Goal: Navigation & Orientation: Find specific page/section

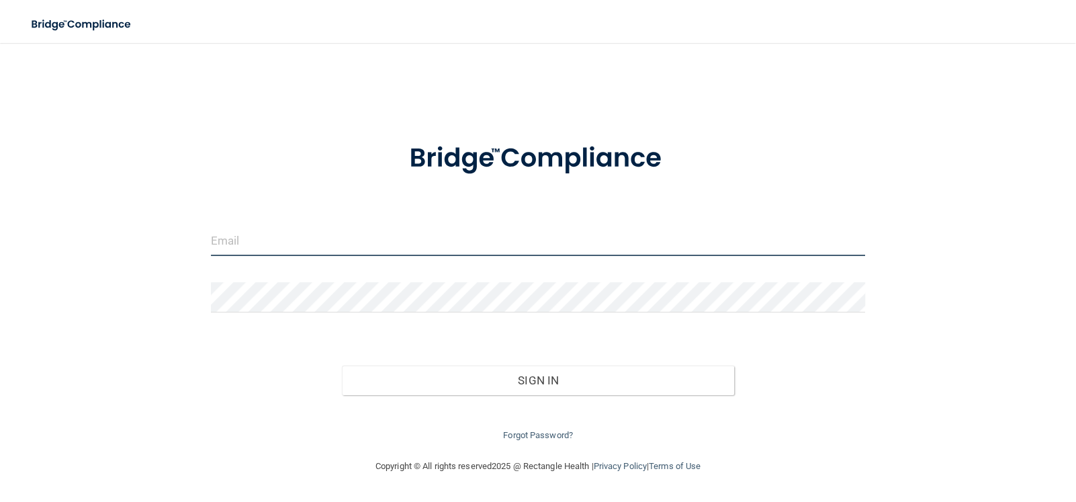
click at [242, 247] on input "email" at bounding box center [538, 241] width 654 height 30
type input "[EMAIL_ADDRESS][DOMAIN_NAME]"
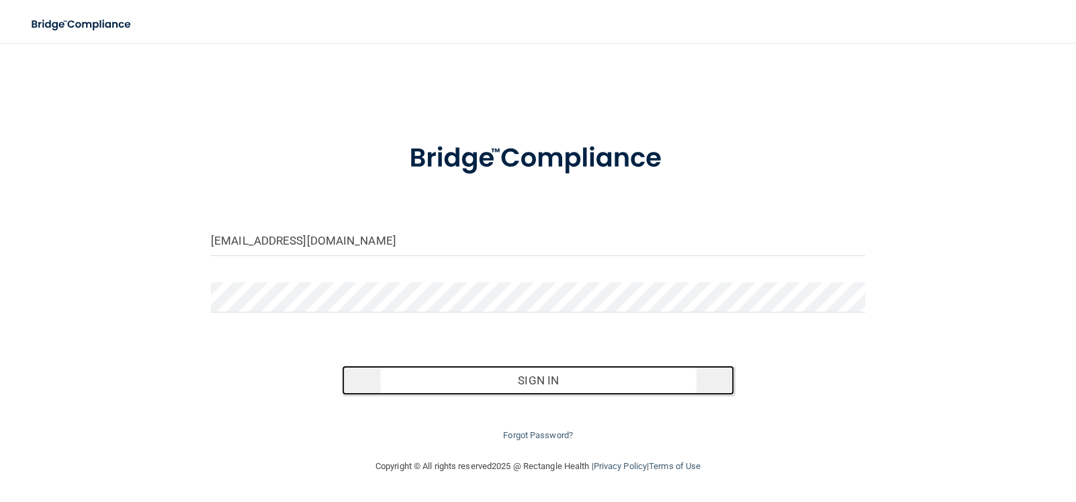
click at [558, 376] on button "Sign In" at bounding box center [538, 381] width 392 height 30
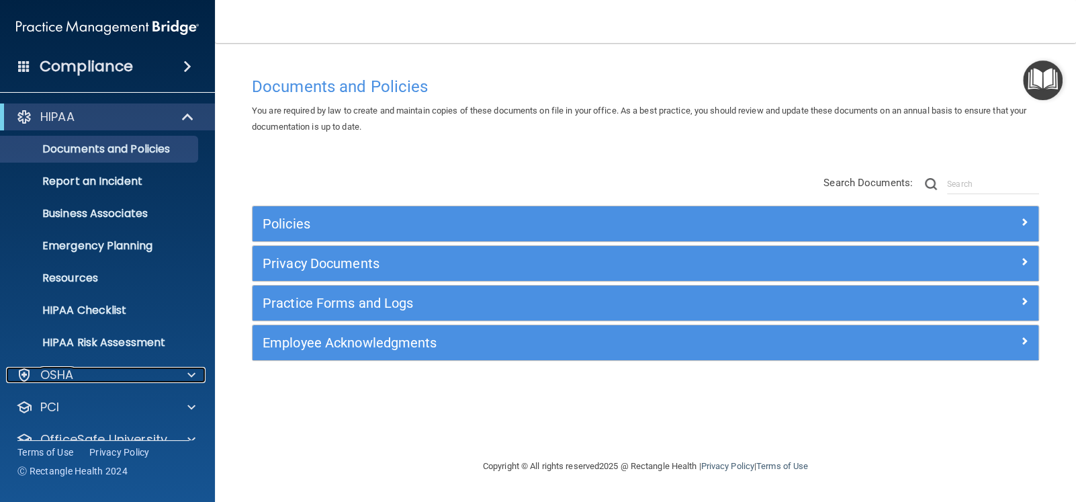
drag, startPoint x: 194, startPoint y: 373, endPoint x: 234, endPoint y: 368, distance: 40.7
click at [194, 373] on span at bounding box center [191, 375] width 8 height 16
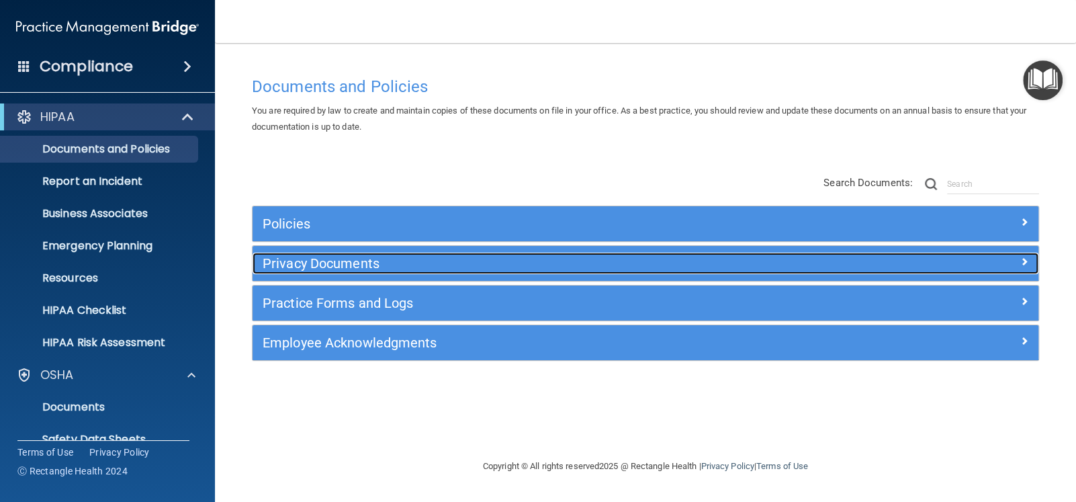
click at [366, 266] on h5 "Privacy Documents" at bounding box center [548, 263] width 570 height 15
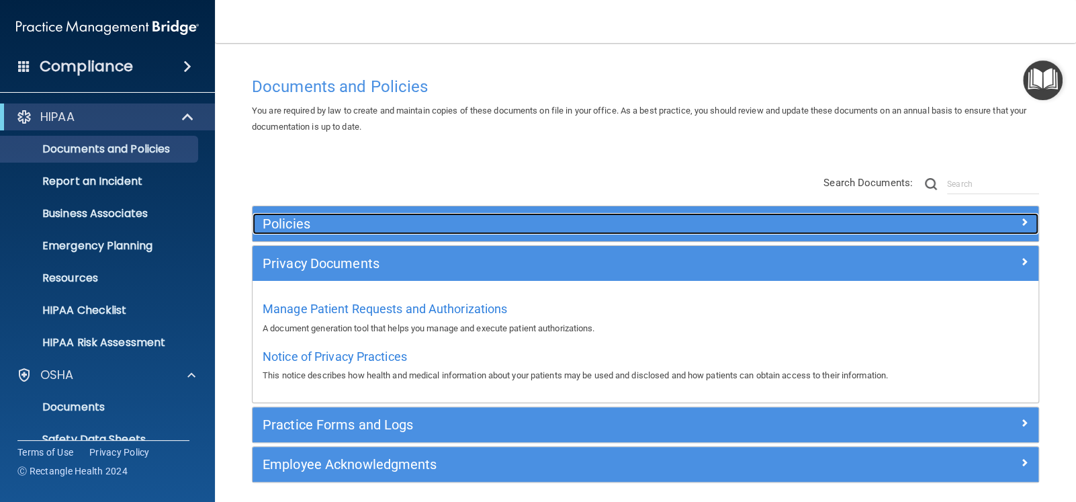
click at [292, 228] on h5 "Policies" at bounding box center [548, 223] width 570 height 15
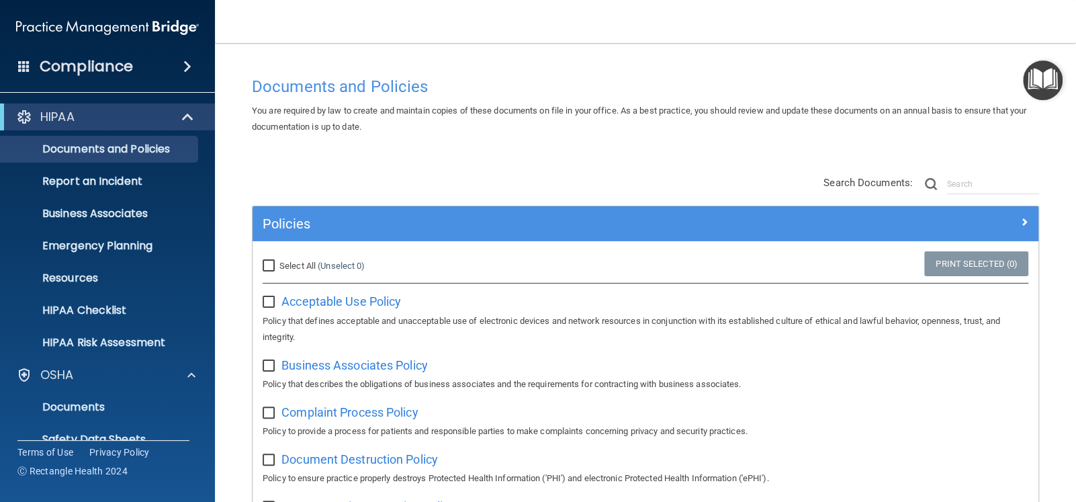
click at [238, 242] on main "Documents and Policies You are required by law to create and maintain copies of…" at bounding box center [645, 272] width 861 height 459
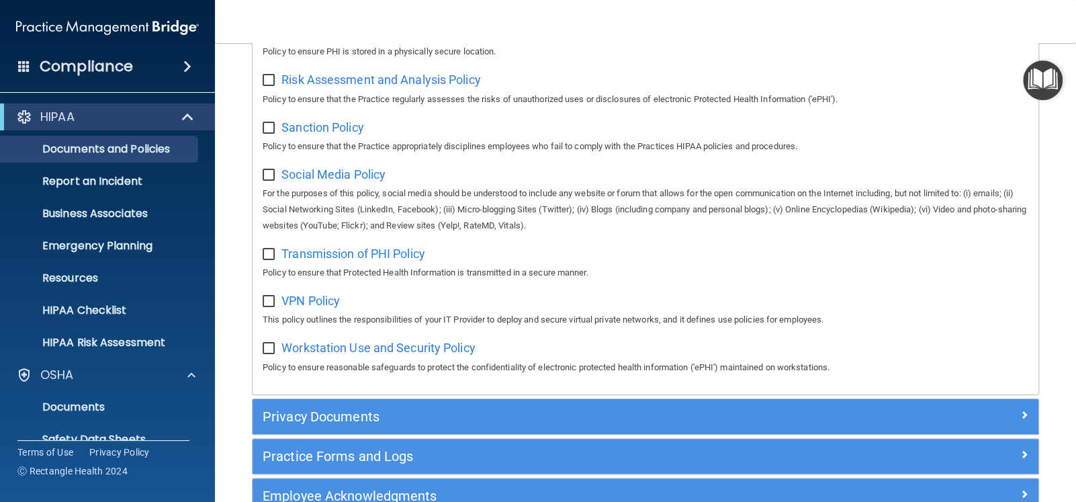
scroll to position [1048, 0]
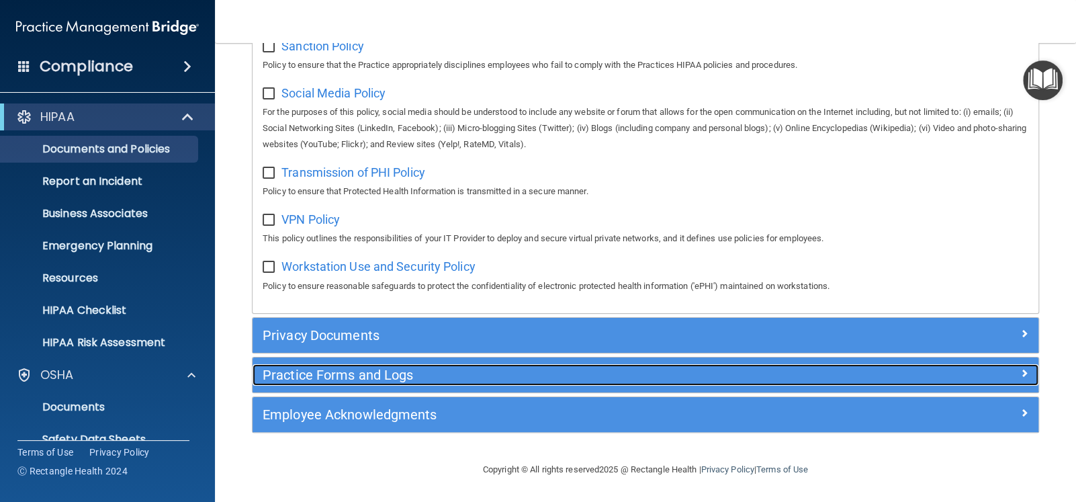
click at [398, 372] on h5 "Practice Forms and Logs" at bounding box center [548, 375] width 570 height 15
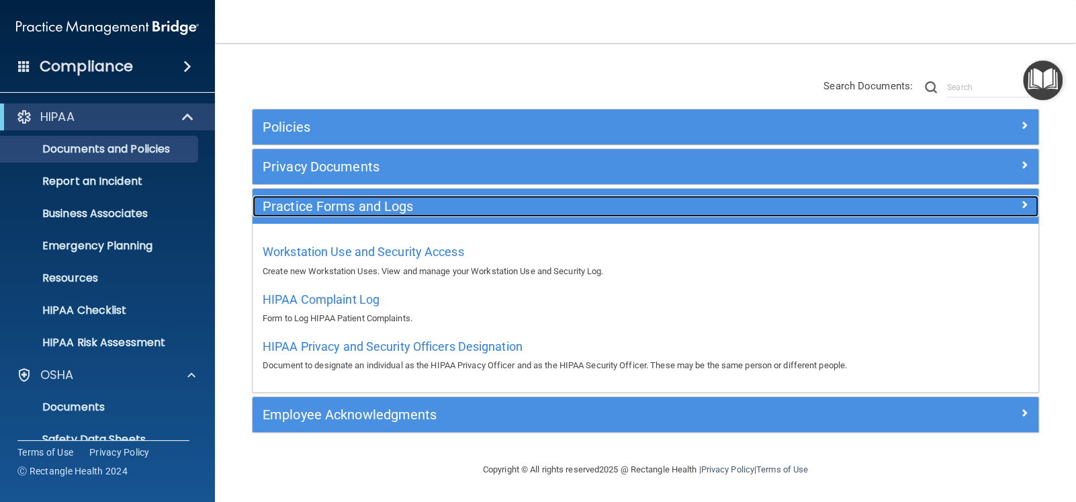
scroll to position [95, 0]
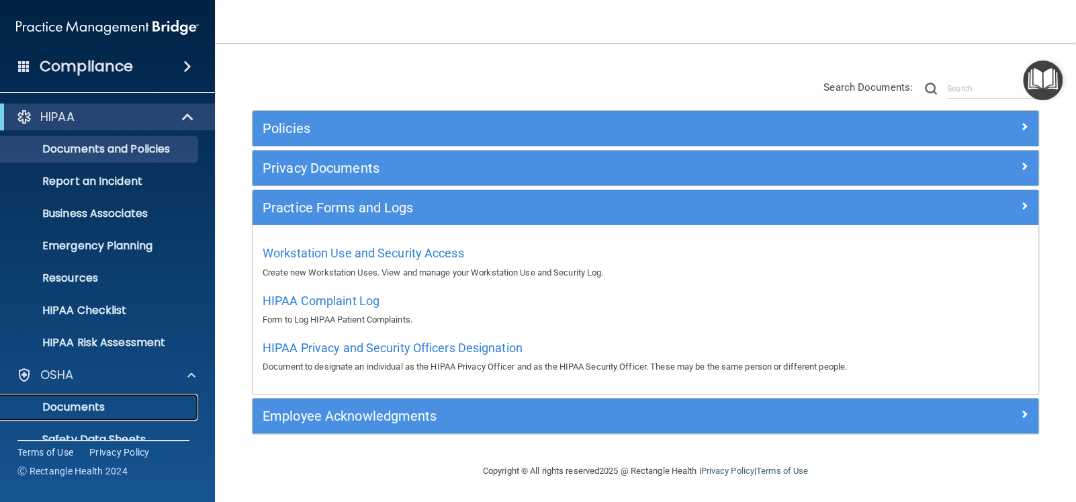
click at [79, 411] on p "Documents" at bounding box center [100, 406] width 183 height 13
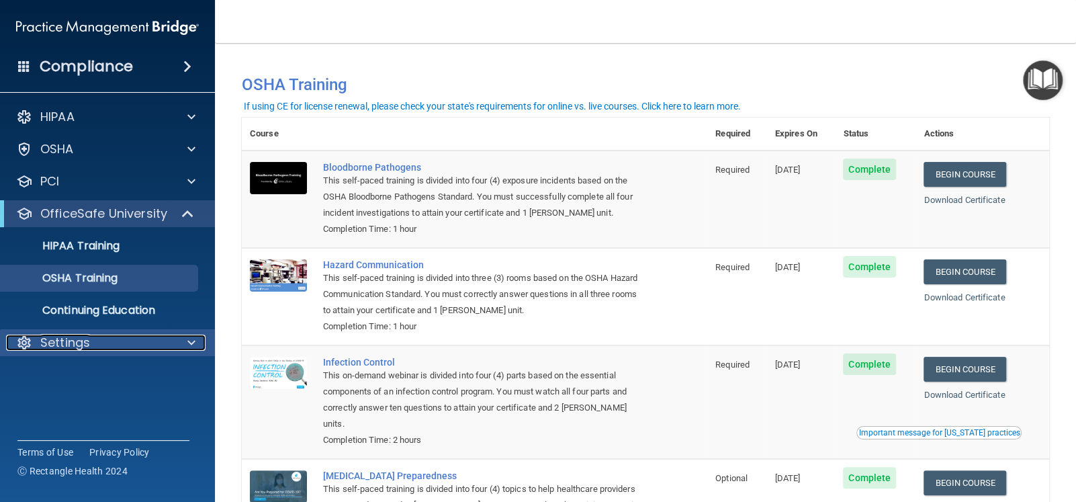
click at [71, 348] on p "Settings" at bounding box center [65, 343] width 50 height 16
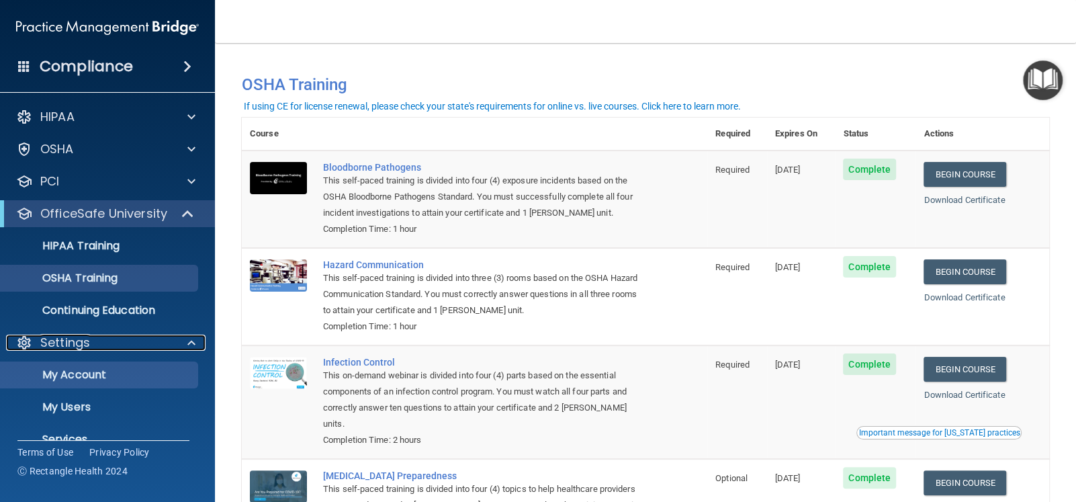
scroll to position [54, 0]
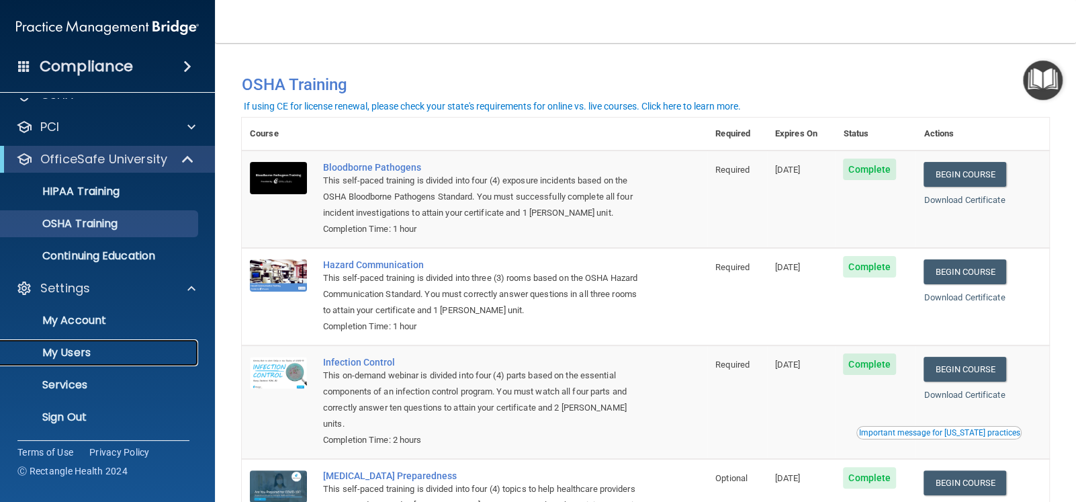
click at [75, 353] on p "My Users" at bounding box center [100, 352] width 183 height 13
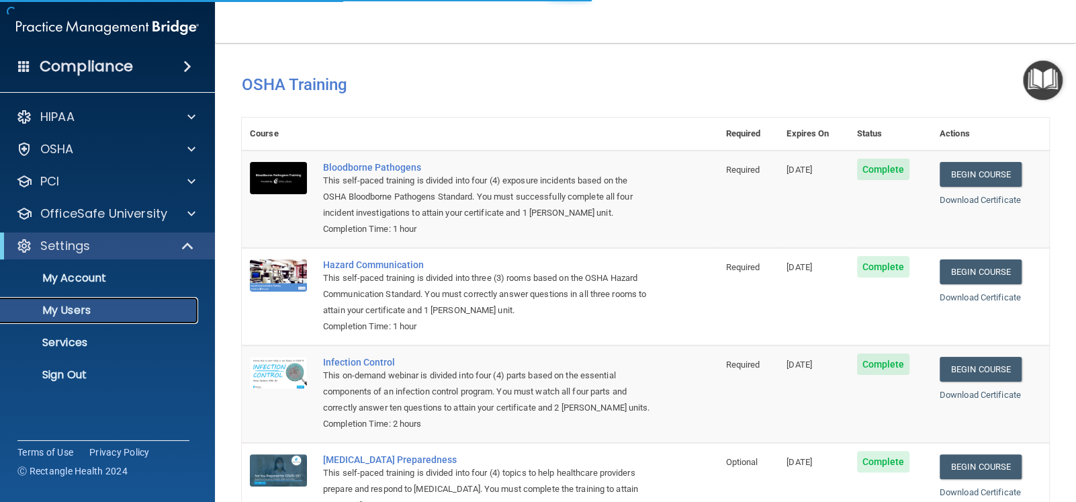
select select "20"
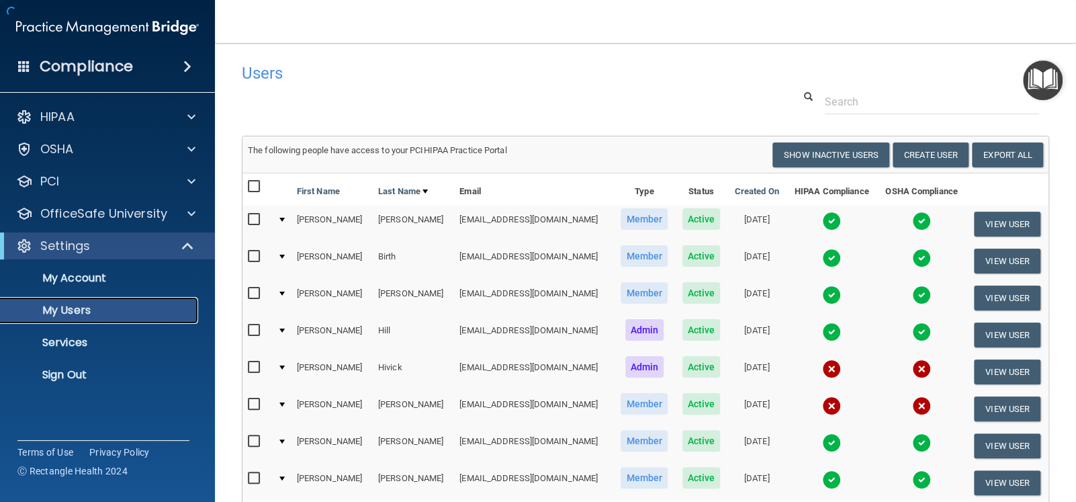
click at [77, 312] on p "My Users" at bounding box center [100, 310] width 183 height 13
click at [188, 153] on span at bounding box center [191, 149] width 8 height 16
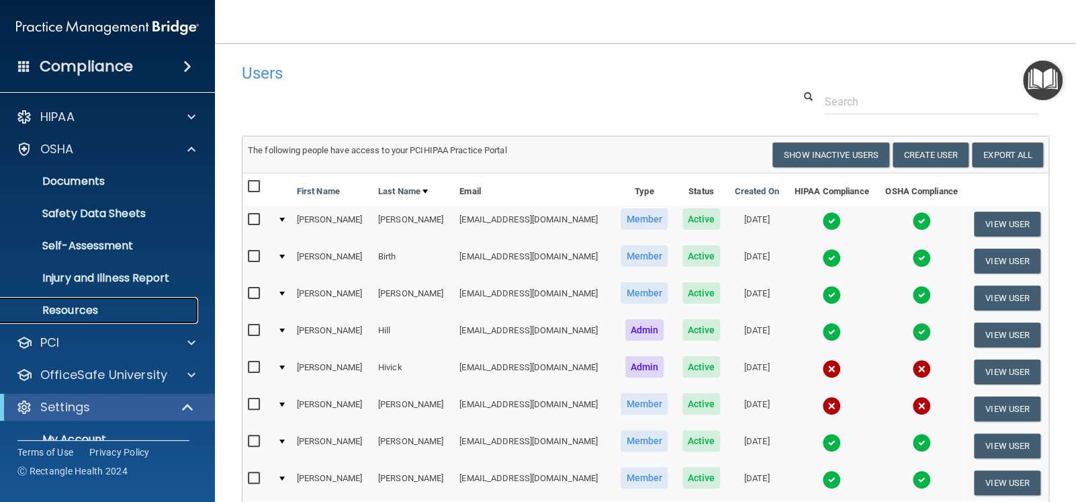
click at [74, 308] on p "Resources" at bounding box center [100, 310] width 183 height 13
